Goal: Task Accomplishment & Management: Use online tool/utility

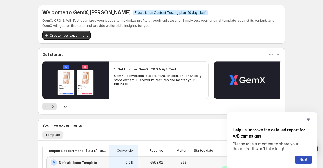
drag, startPoint x: 18, startPoint y: 128, endPoint x: 36, endPoint y: 122, distance: 18.7
click at [18, 128] on div "Welcome to GemX , [PERSON_NAME] Info Free trial on Content Testing plan (10 day…" at bounding box center [161, 127] width 323 height 255
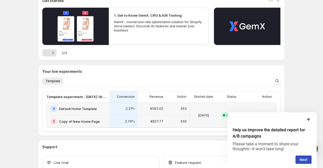
scroll to position [87, 0]
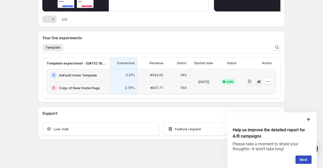
click at [261, 82] on icon "button" at bounding box center [259, 81] width 5 height 5
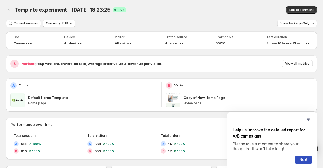
scroll to position [2, 0]
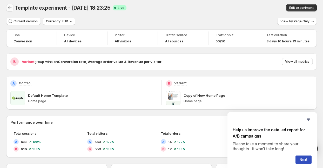
click at [9, 6] on icon "Back" at bounding box center [9, 7] width 5 height 5
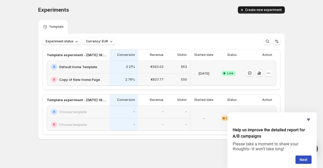
click at [270, 7] on button "Create new experiment" at bounding box center [261, 9] width 47 height 7
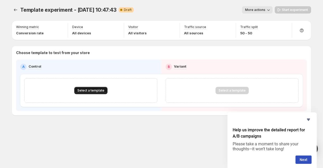
click at [88, 90] on span "Select a template" at bounding box center [90, 90] width 27 height 4
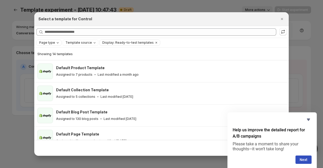
click at [56, 42] on icon "Page type" at bounding box center [58, 43] width 4 height 4
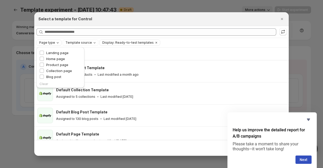
click at [56, 42] on icon "Page type" at bounding box center [58, 43] width 4 height 4
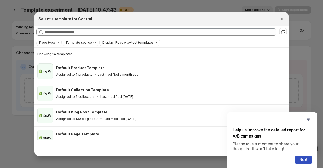
click at [89, 43] on span "Template source" at bounding box center [79, 43] width 27 height 4
click at [143, 44] on span "Display: Ready-to-test templates" at bounding box center [127, 43] width 51 height 4
click at [154, 43] on icon "Clear" at bounding box center [156, 43] width 4 height 4
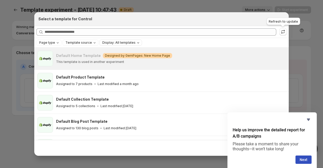
click at [282, 18] on div "Refresh to update" at bounding box center [284, 22] width 36 height 11
click at [282, 16] on button "Close" at bounding box center [282, 18] width 7 height 7
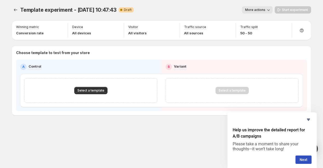
click at [188, 10] on div "More actions" at bounding box center [205, 9] width 135 height 7
click at [259, 9] on span "More actions" at bounding box center [255, 10] width 20 height 4
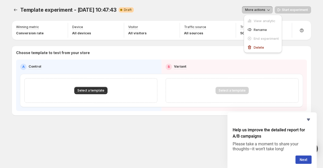
drag, startPoint x: 218, startPoint y: 12, endPoint x: 54, endPoint y: 11, distance: 163.5
click at [217, 12] on div "More actions" at bounding box center [205, 9] width 135 height 7
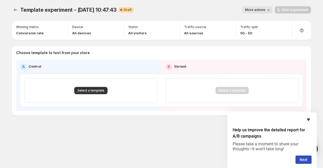
click at [307, 119] on icon "Hide survey" at bounding box center [309, 119] width 6 height 6
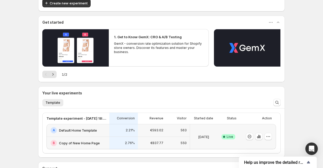
scroll to position [34, 0]
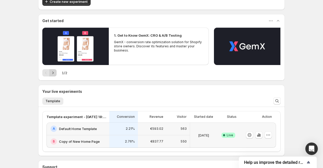
click at [55, 73] on icon "Next" at bounding box center [52, 72] width 5 height 5
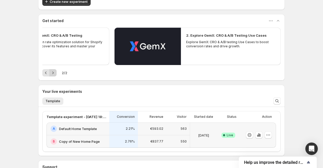
click at [55, 73] on div "Pagination" at bounding box center [52, 72] width 7 height 7
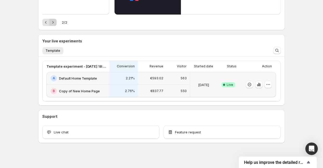
scroll to position [83, 0]
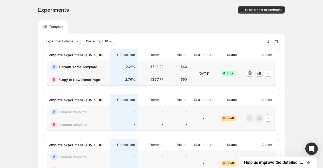
scroll to position [44, 0]
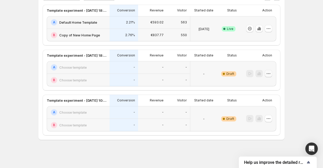
click at [269, 74] on icon "button" at bounding box center [268, 73] width 5 height 5
click at [261, 108] on span "Delete" at bounding box center [272, 110] width 25 height 5
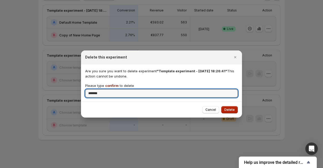
type input "*******"
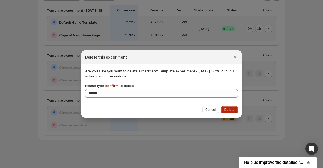
click at [228, 109] on span "Delete" at bounding box center [230, 110] width 10 height 4
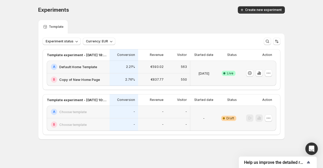
scroll to position [0, 0]
click at [269, 117] on icon "button" at bounding box center [268, 117] width 5 height 5
click at [265, 154] on span "Delete" at bounding box center [265, 155] width 10 height 4
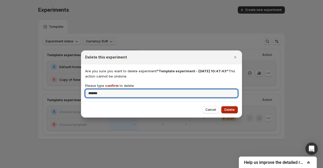
type input "*******"
click at [229, 112] on span "Delete" at bounding box center [230, 110] width 10 height 4
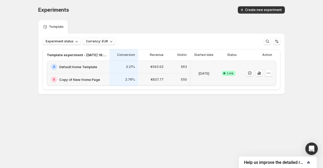
drag, startPoint x: 152, startPoint y: 129, endPoint x: 139, endPoint y: 129, distance: 13.5
click at [152, 129] on body "Experiments. This page is ready Experiments Create new experiment Template Expe…" at bounding box center [161, 84] width 323 height 168
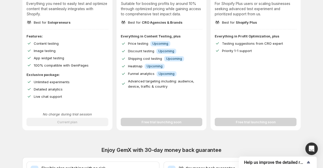
scroll to position [83, 0]
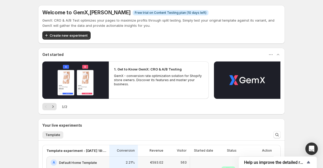
scroll to position [87, 0]
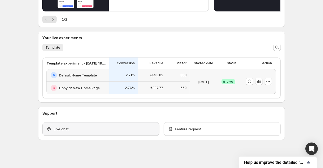
click at [94, 123] on div "Live chat" at bounding box center [100, 129] width 117 height 14
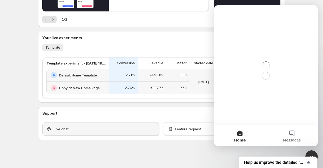
scroll to position [0, 0]
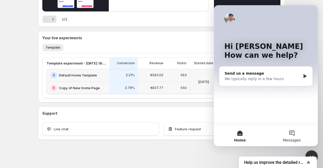
click at [298, 141] on span "Messages" at bounding box center [292, 140] width 18 height 4
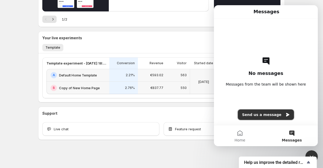
click at [275, 116] on button "Send us a message" at bounding box center [266, 114] width 56 height 10
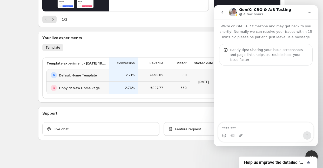
click at [269, 123] on textarea "Message…" at bounding box center [266, 126] width 95 height 9
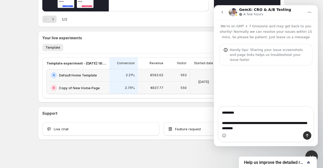
type textarea "**********"
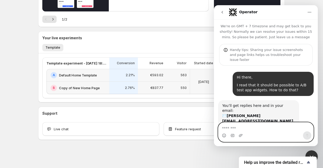
scroll to position [13, 0]
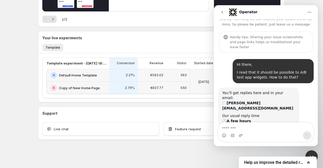
click at [308, 2] on div "Welcome to GemX , Jerry Hietaniemi Info Free trial on Content Testing plan (10 …" at bounding box center [161, 40] width 323 height 255
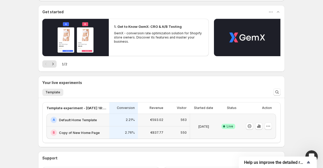
scroll to position [0, 0]
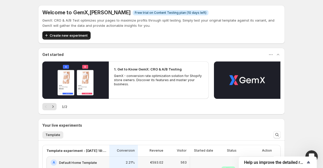
click at [49, 36] on icon "button" at bounding box center [46, 35] width 5 height 5
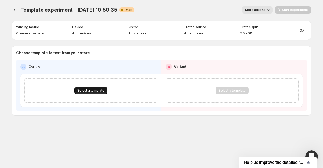
click at [80, 90] on span "Select a template" at bounding box center [90, 90] width 27 height 4
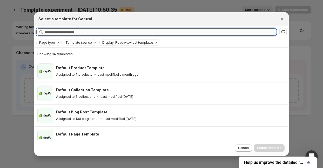
click at [78, 31] on input "Searching all templates" at bounding box center [161, 31] width 232 height 7
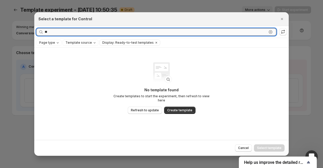
type input "*"
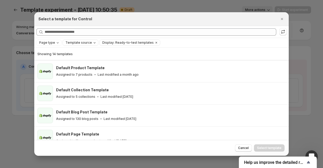
click at [86, 43] on span "Template source" at bounding box center [79, 43] width 27 height 4
click at [61, 43] on div "Page type Template source Display: Ready-to-test templates Clear all" at bounding box center [161, 43] width 251 height 6
drag, startPoint x: 284, startPoint y: 21, endPoint x: 279, endPoint y: 21, distance: 4.9
click at [284, 21] on icon "Close" at bounding box center [282, 18] width 5 height 5
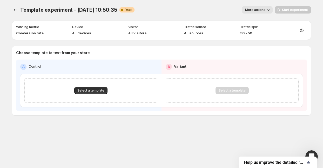
click at [42, 125] on div "Template experiment - Aug 14, 10:50:35. This page is ready Template experiment …" at bounding box center [162, 71] width 312 height 143
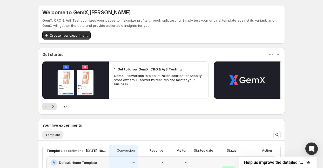
scroll to position [0, 0]
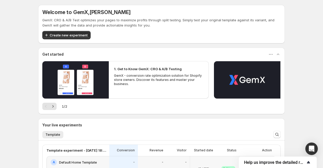
click at [267, 163] on span "Help us improve the detailed report for A/B campaigns" at bounding box center [274, 162] width 61 height 5
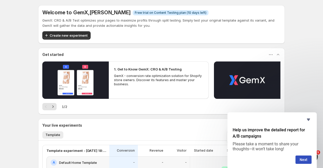
scroll to position [0, 0]
click at [309, 120] on icon "Hide survey" at bounding box center [308, 120] width 3 height 2
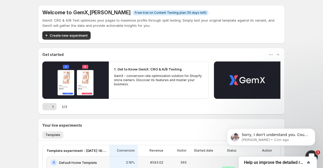
click at [318, 152] on span "1" at bounding box center [318, 152] width 4 height 4
click at [295, 134] on p "Sorry, I don't understand you. Could you please provide me with more details of…" at bounding box center [275, 134] width 67 height 5
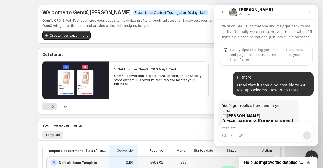
scroll to position [1, 0]
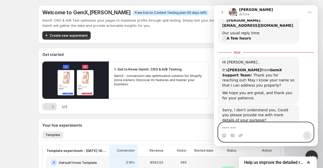
click at [264, 128] on textarea "Message…" at bounding box center [266, 126] width 95 height 9
type textarea "**********"
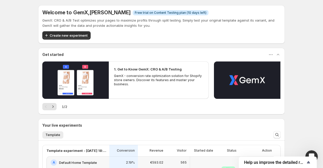
scroll to position [86, 0]
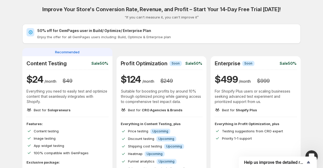
scroll to position [41, 0]
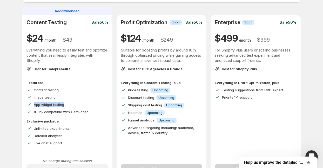
drag, startPoint x: 74, startPoint y: 107, endPoint x: 31, endPoint y: 105, distance: 43.4
click at [31, 105] on div "App widget testing" at bounding box center [68, 104] width 82 height 5
click at [72, 98] on div "Image testing" at bounding box center [71, 97] width 75 height 5
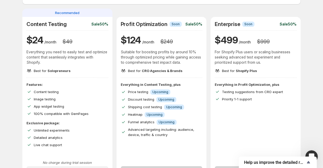
click at [311, 151] on div "Open Intercom Messenger" at bounding box center [311, 156] width 17 height 17
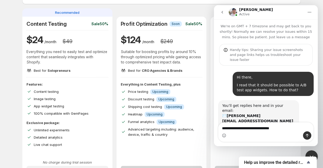
scroll to position [71, 0]
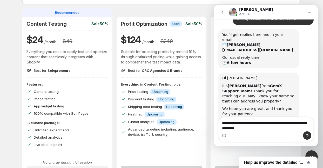
type textarea "**********"
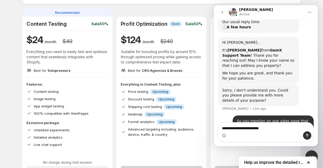
drag, startPoint x: 289, startPoint y: 130, endPoint x: 222, endPoint y: 126, distance: 66.6
click at [222, 126] on textarea "**********" at bounding box center [266, 126] width 95 height 9
type textarea "**********"
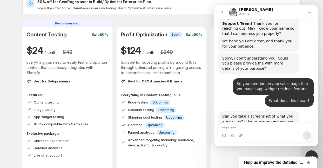
scroll to position [40, 0]
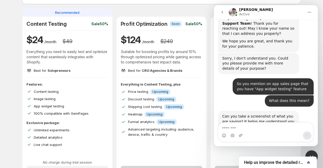
click at [245, 136] on div "Intercom messenger" at bounding box center [266, 135] width 95 height 8
click at [240, 136] on icon "Upload attachment" at bounding box center [241, 135] width 4 height 4
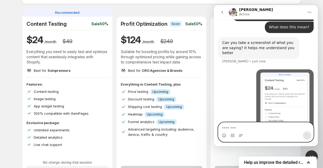
scroll to position [219, 0]
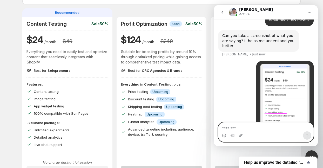
click at [277, 127] on textarea "Message…" at bounding box center [266, 126] width 95 height 9
type textarea "*"
type textarea "**********"
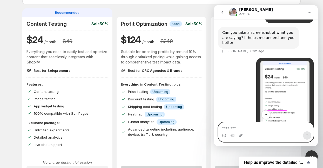
scroll to position [256, 0]
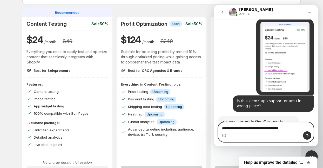
type textarea "**********"
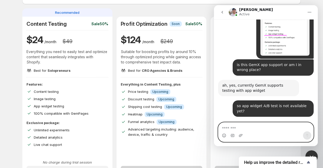
scroll to position [292, 0]
type textarea "**********"
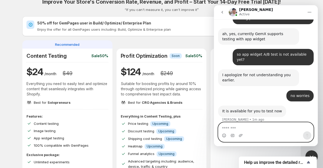
scroll to position [0, 0]
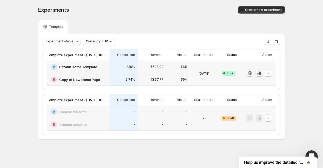
click at [315, 152] on div "Open Intercom Messenger" at bounding box center [311, 156] width 17 height 17
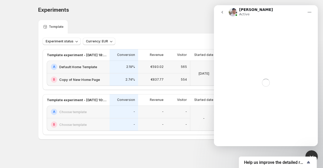
click at [315, 152] on div "Close Intercom Messenger" at bounding box center [312, 156] width 12 height 12
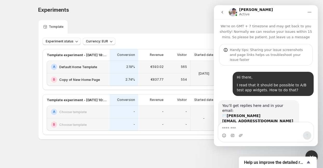
scroll to position [318, 0]
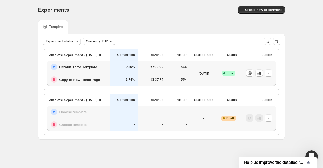
click at [310, 152] on div "Open Intercom Messenger" at bounding box center [311, 156] width 17 height 17
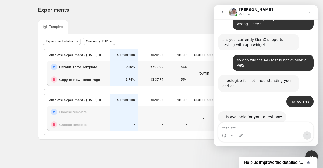
scroll to position [344, 0]
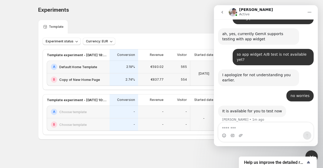
click at [313, 153] on div "Close Intercom Messenger" at bounding box center [312, 156] width 12 height 12
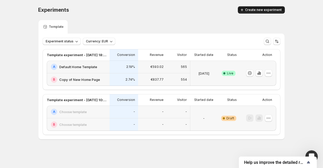
click at [262, 12] on span "Create new experiment" at bounding box center [263, 10] width 37 height 4
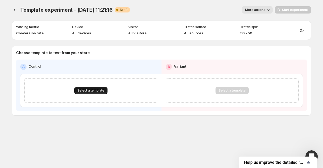
click at [93, 91] on span "Select a template" at bounding box center [90, 90] width 27 height 4
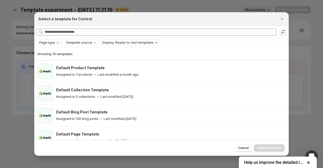
click at [60, 43] on button "Page type" at bounding box center [49, 43] width 25 height 6
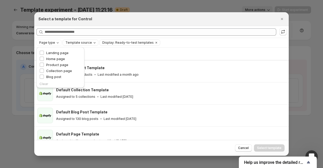
click at [94, 42] on div "Template source" at bounding box center [81, 42] width 32 height 5
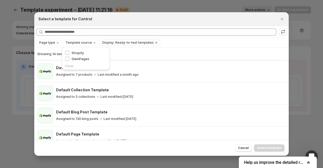
click at [184, 42] on div "Page type Template source Display: Ready-to-test templates Clear all" at bounding box center [161, 43] width 251 height 6
drag, startPoint x: 281, startPoint y: 19, endPoint x: 283, endPoint y: 24, distance: 4.9
click at [281, 19] on icon "Close" at bounding box center [282, 18] width 5 height 5
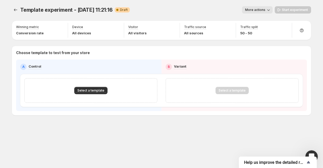
click at [312, 152] on div "Open Intercom Messenger" at bounding box center [311, 156] width 17 height 17
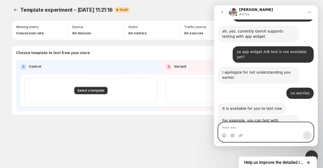
scroll to position [351, 0]
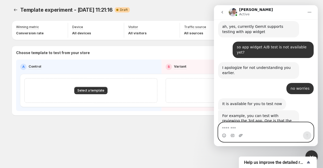
click at [241, 136] on icon "Upload attachment" at bounding box center [241, 135] width 4 height 4
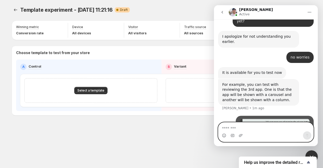
scroll to position [404, 0]
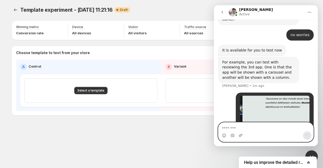
click at [242, 125] on textarea "Message…" at bounding box center [266, 126] width 95 height 9
type textarea "**********"
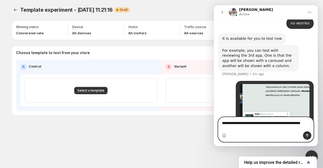
scroll to position [421, 0]
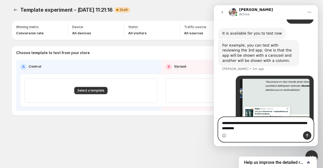
type textarea "**********"
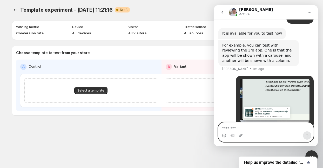
scroll to position [433, 0]
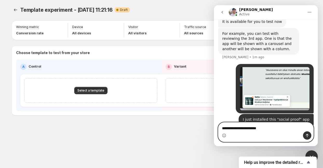
type textarea "**********"
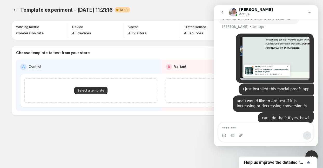
scroll to position [465, 0]
